Goal: Answer question/provide support: Share knowledge or assist other users

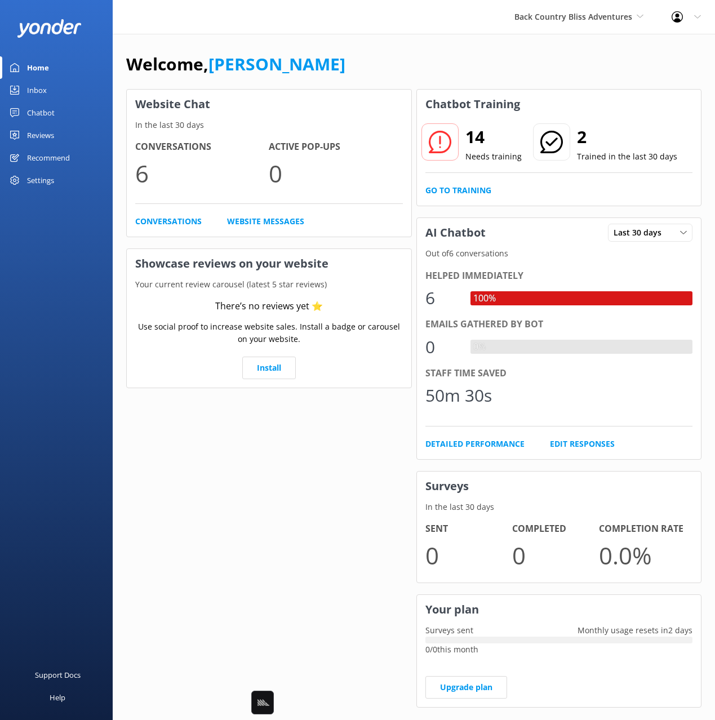
drag, startPoint x: 203, startPoint y: 52, endPoint x: 108, endPoint y: 88, distance: 102.6
click at [203, 52] on h1 "Welcome, Mikayla" at bounding box center [235, 64] width 219 height 27
click at [55, 114] on link "Chatbot" at bounding box center [56, 112] width 113 height 23
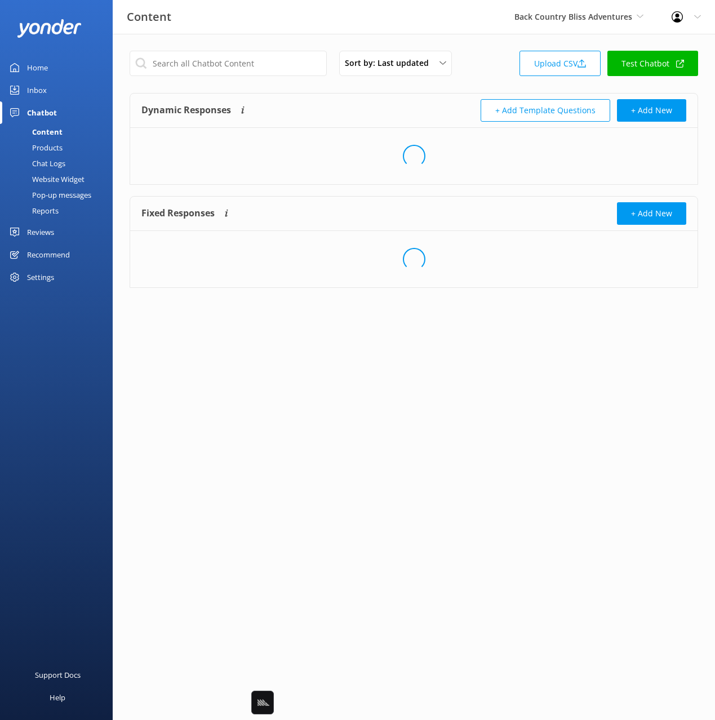
click at [436, 108] on div "+ Add Template Questions + Add New" at bounding box center [550, 110] width 273 height 23
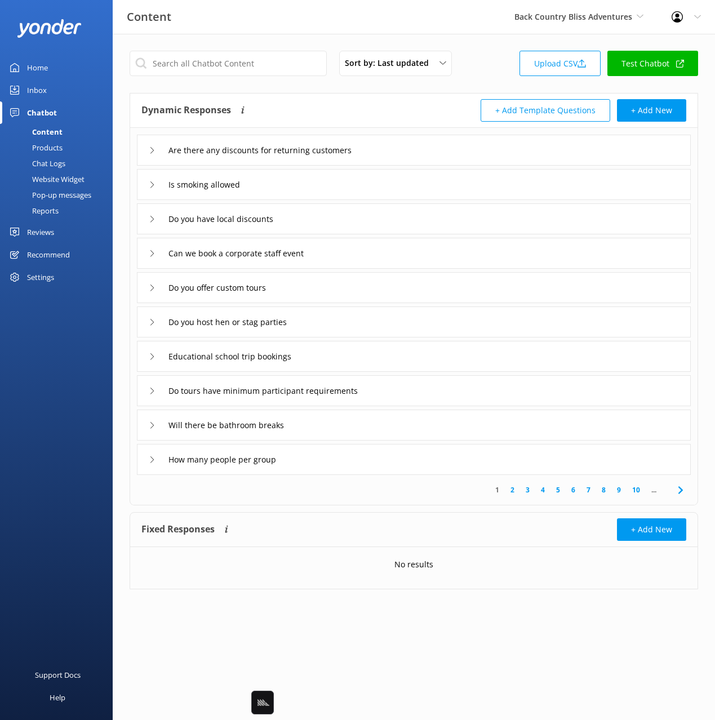
click at [421, 154] on div "Are there any discounts for returning customers" at bounding box center [414, 150] width 554 height 31
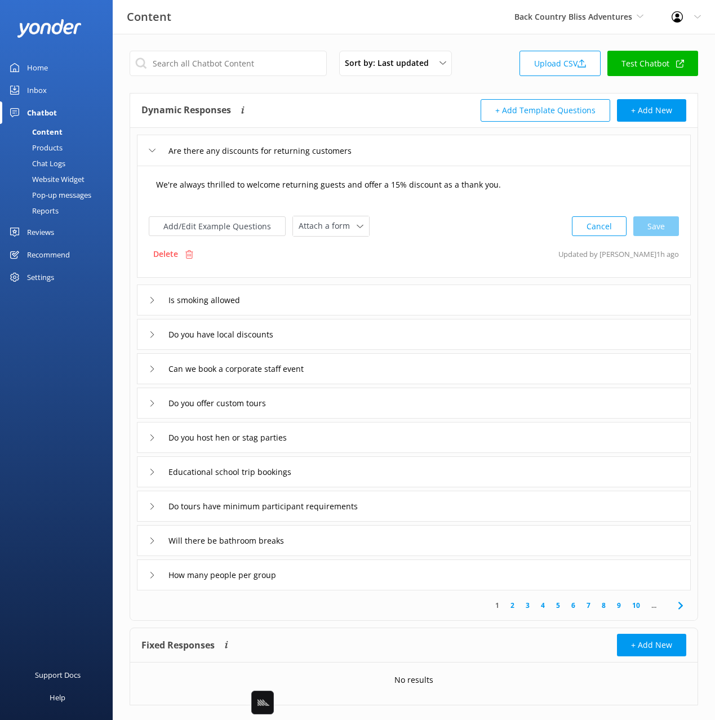
click at [506, 191] on textarea "We're always thrilled to welcome returning guests and offer a 15% discount as a…" at bounding box center [414, 190] width 528 height 35
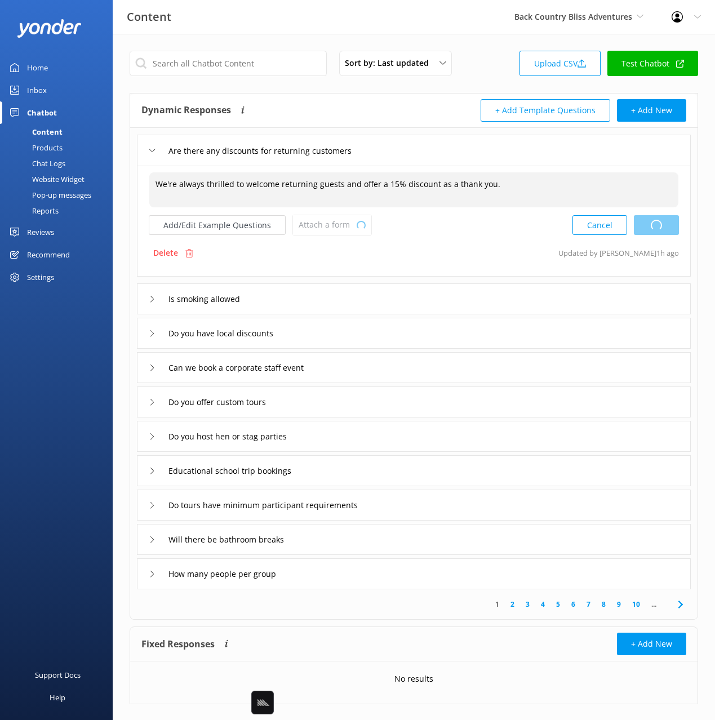
drag, startPoint x: 674, startPoint y: 229, endPoint x: 666, endPoint y: 229, distance: 8.5
click at [674, 229] on div "Cancel Loading.." at bounding box center [626, 225] width 106 height 21
type textarea "We're always thrilled to welcome returning guests and offer a 15% discount as a…"
drag, startPoint x: 19, startPoint y: 59, endPoint x: 95, endPoint y: 66, distance: 75.9
click at [19, 59] on link "Home" at bounding box center [56, 67] width 113 height 23
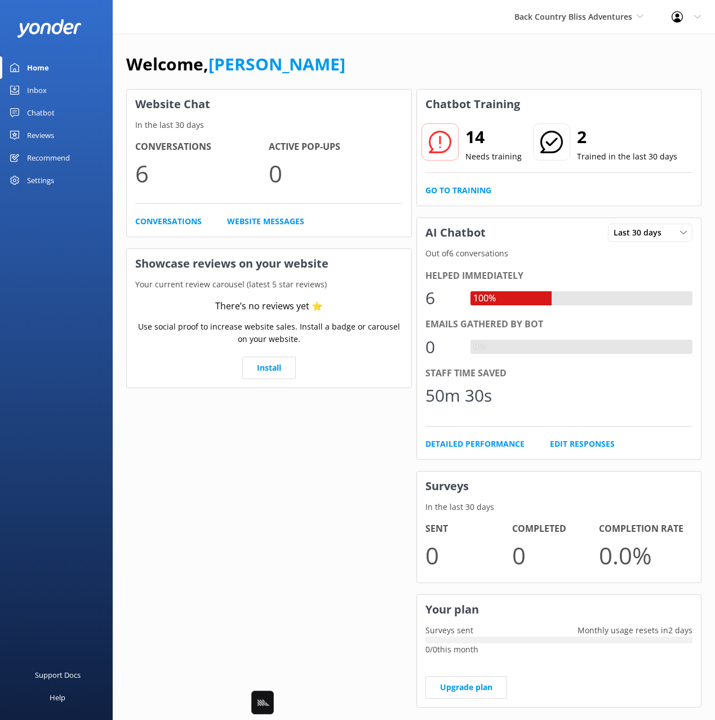
click at [500, 74] on div "Welcome, Mikayla" at bounding box center [413, 70] width 575 height 38
drag, startPoint x: 437, startPoint y: 62, endPoint x: 447, endPoint y: 51, distance: 14.7
click at [437, 62] on div "Welcome, Mikayla" at bounding box center [413, 70] width 575 height 38
